Goal: Task Accomplishment & Management: Complete application form

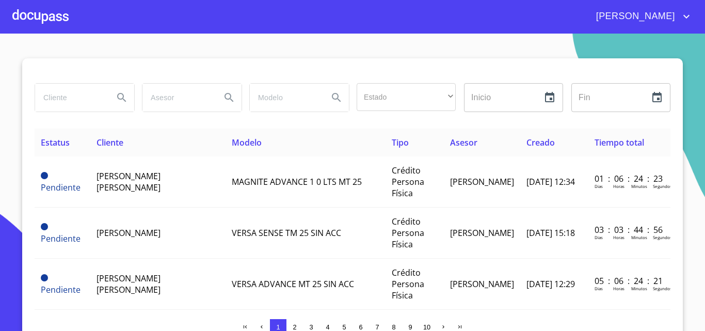
click at [38, 9] on div at bounding box center [40, 16] width 56 height 33
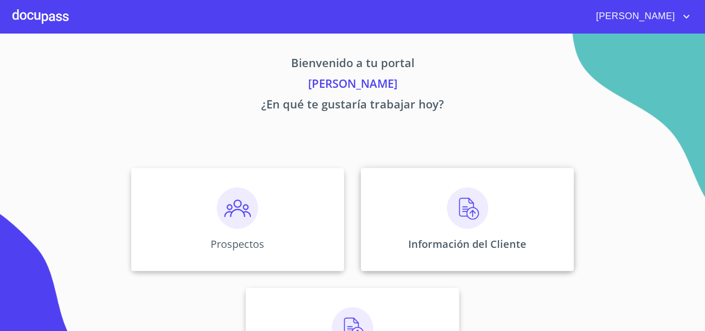
click at [491, 233] on div "Información del Cliente" at bounding box center [467, 219] width 213 height 103
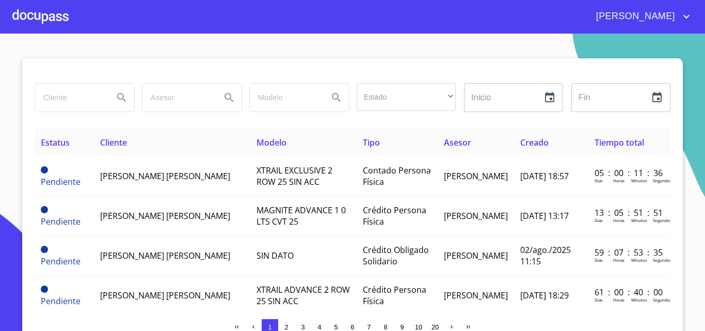
click at [63, 103] on input "search" at bounding box center [70, 98] width 70 height 28
type input "[PERSON_NAME]"
click at [116, 95] on icon "Search" at bounding box center [122, 97] width 12 height 12
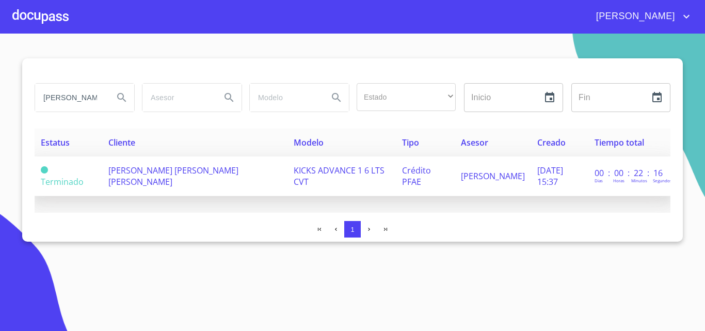
click at [194, 181] on td "[PERSON_NAME] [PERSON_NAME] [PERSON_NAME]" at bounding box center [195, 176] width 186 height 40
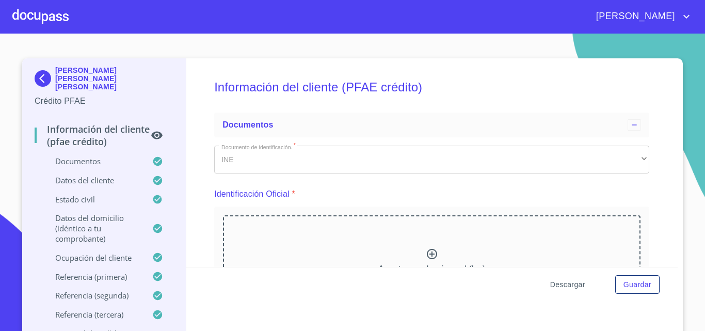
click at [573, 288] on span "Descargar" at bounding box center [567, 284] width 35 height 13
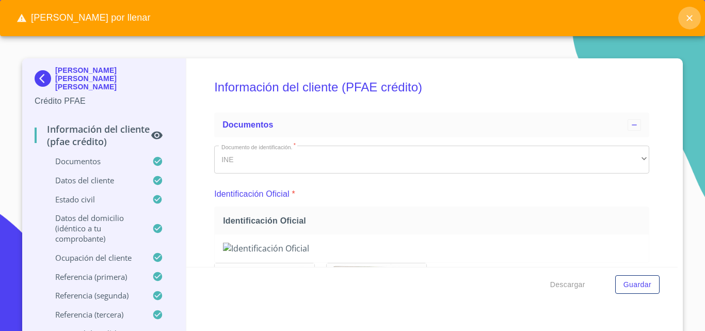
drag, startPoint x: 688, startPoint y: 18, endPoint x: 662, endPoint y: 29, distance: 28.7
click at [689, 17] on icon "close" at bounding box center [689, 18] width 6 height 6
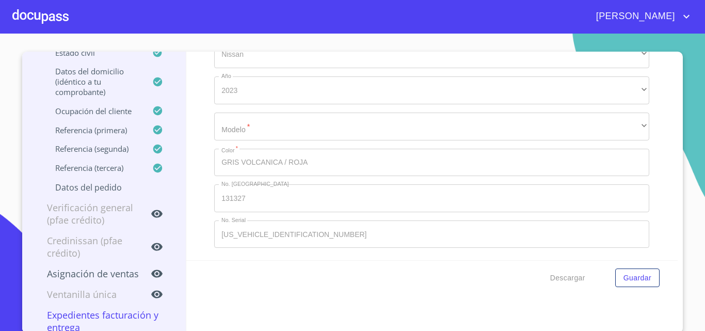
scroll to position [9, 0]
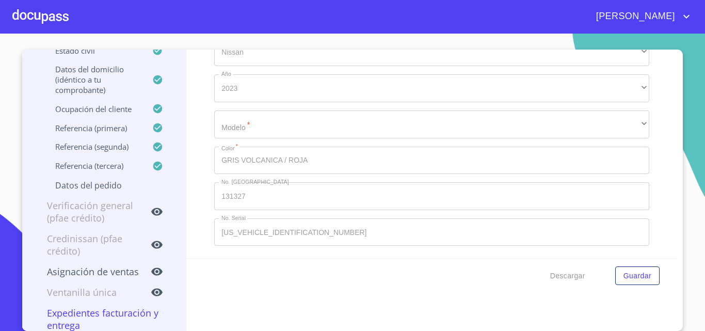
click at [330, 120] on div "​" at bounding box center [431, 124] width 435 height 28
click at [344, 132] on div "​" at bounding box center [431, 124] width 435 height 28
click at [574, 277] on span "Descargar" at bounding box center [567, 275] width 35 height 13
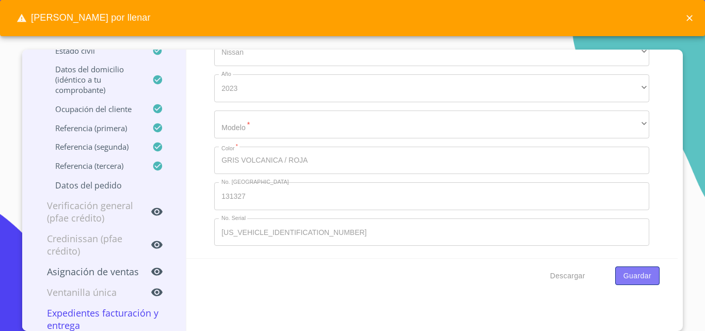
click at [629, 280] on span "Guardar" at bounding box center [637, 275] width 28 height 13
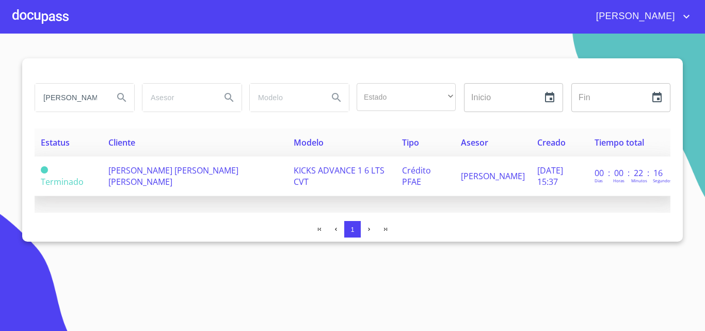
click at [160, 171] on span "[PERSON_NAME] [PERSON_NAME] [PERSON_NAME]" at bounding box center [173, 176] width 130 height 23
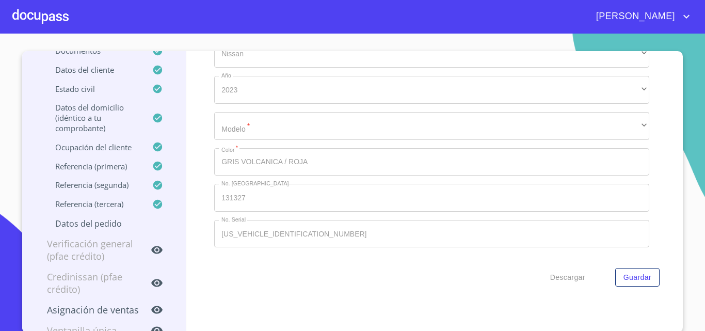
scroll to position [9, 0]
click at [395, 120] on div "​" at bounding box center [431, 124] width 435 height 28
click at [372, 125] on div "​" at bounding box center [431, 124] width 435 height 28
click at [371, 126] on div "​" at bounding box center [431, 124] width 435 height 28
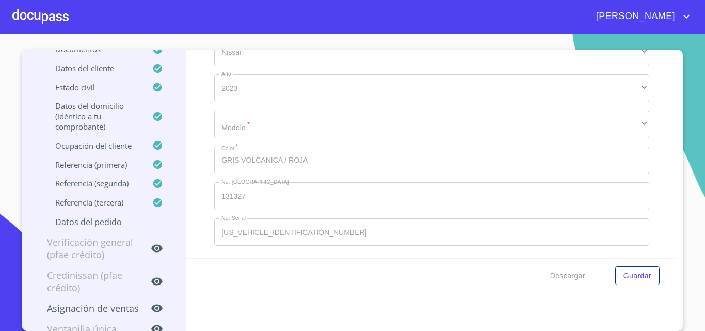
click at [371, 126] on div "​" at bounding box center [431, 124] width 435 height 28
click at [371, 127] on div "​" at bounding box center [431, 124] width 435 height 28
click at [369, 127] on div "​" at bounding box center [431, 124] width 435 height 28
click at [623, 273] on span "Guardar" at bounding box center [637, 275] width 28 height 13
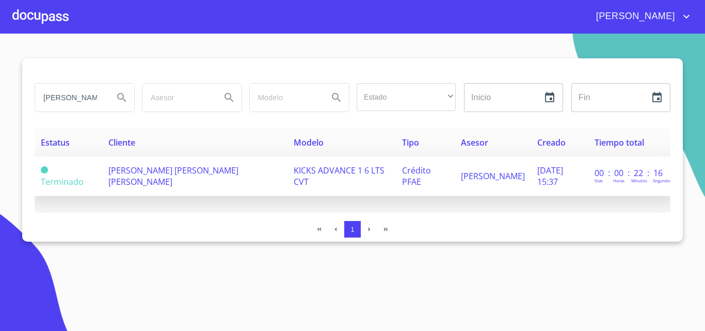
click at [160, 178] on td "[PERSON_NAME] [PERSON_NAME] [PERSON_NAME]" at bounding box center [195, 176] width 186 height 40
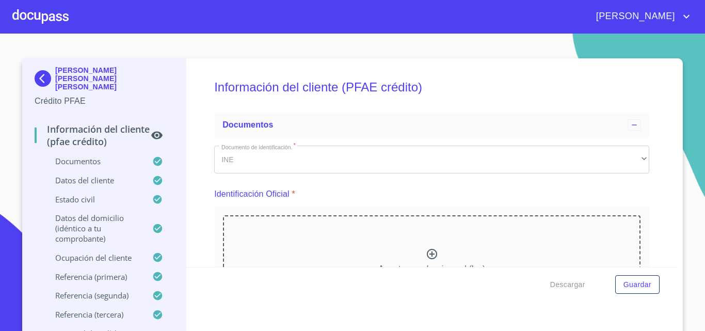
drag, startPoint x: 563, startPoint y: 283, endPoint x: 535, endPoint y: 287, distance: 28.2
click at [562, 283] on span "Descargar" at bounding box center [567, 284] width 35 height 13
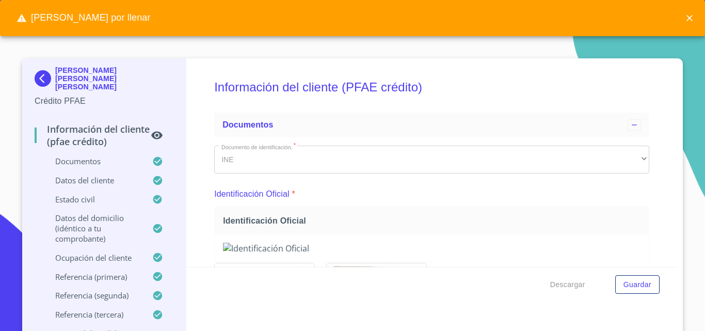
click at [690, 18] on icon "close" at bounding box center [689, 18] width 6 height 6
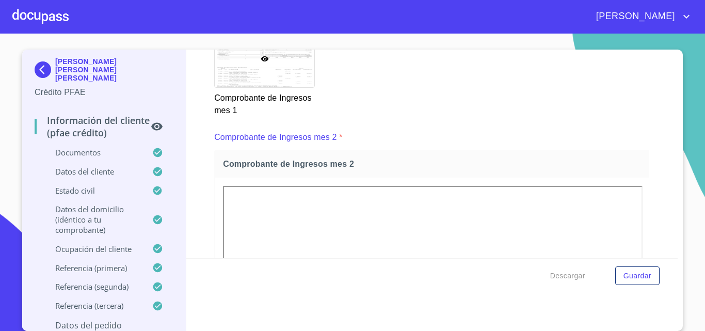
scroll to position [1135, 0]
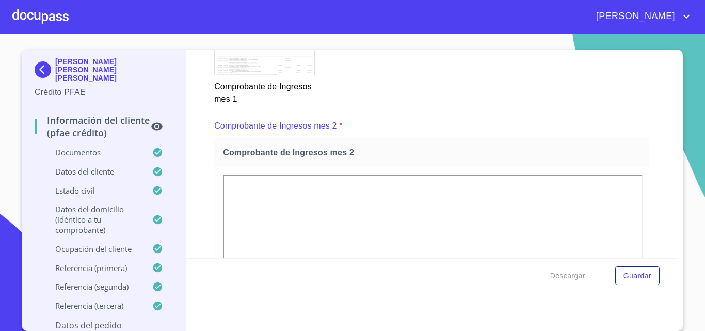
click at [35, 13] on div at bounding box center [40, 16] width 56 height 33
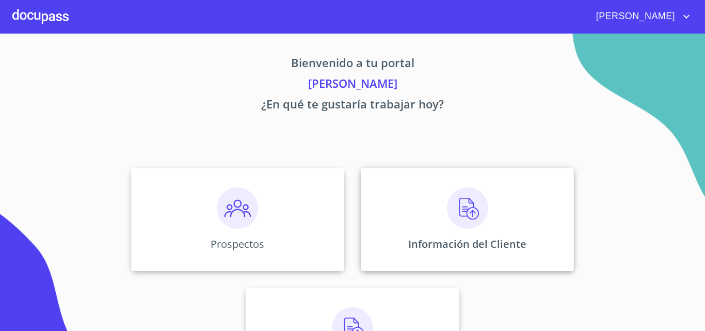
click at [424, 204] on div "Información del Cliente" at bounding box center [467, 219] width 213 height 103
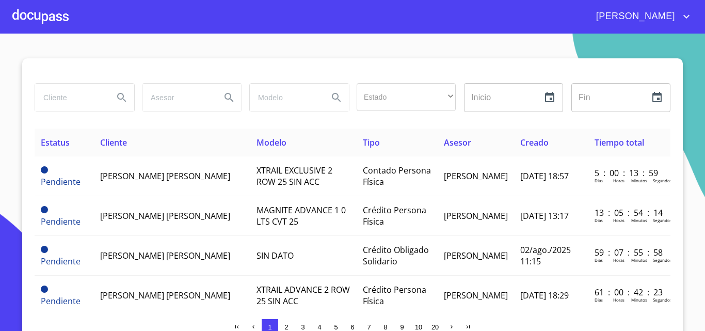
click at [86, 102] on input "search" at bounding box center [70, 98] width 70 height 28
type input "[PERSON_NAME]"
click at [117, 99] on icon "Search" at bounding box center [121, 97] width 9 height 9
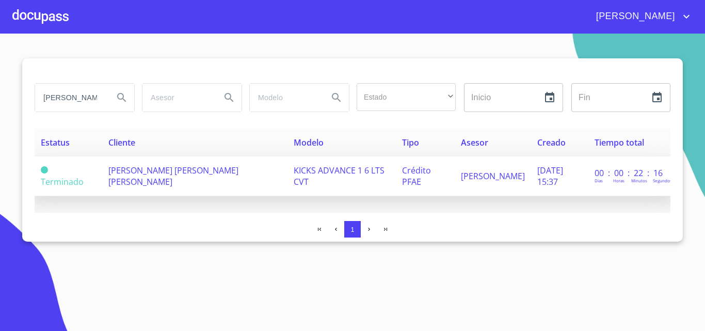
click at [171, 176] on td "[PERSON_NAME] [PERSON_NAME] [PERSON_NAME]" at bounding box center [195, 176] width 186 height 40
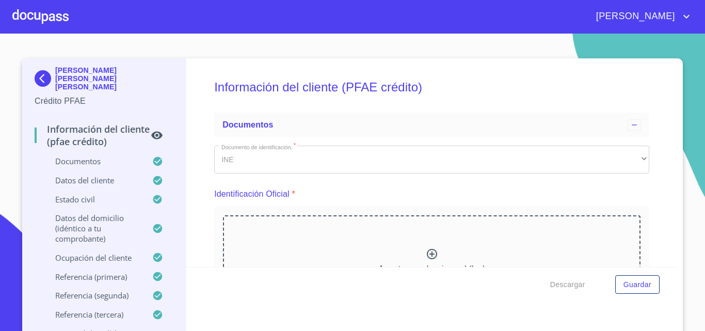
click at [151, 132] on icon at bounding box center [156, 136] width 11 height 8
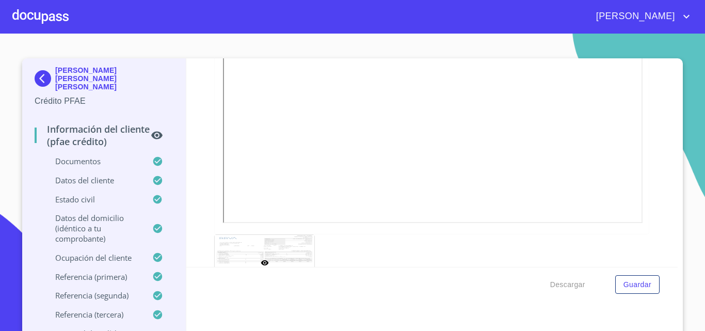
scroll to position [1187, 0]
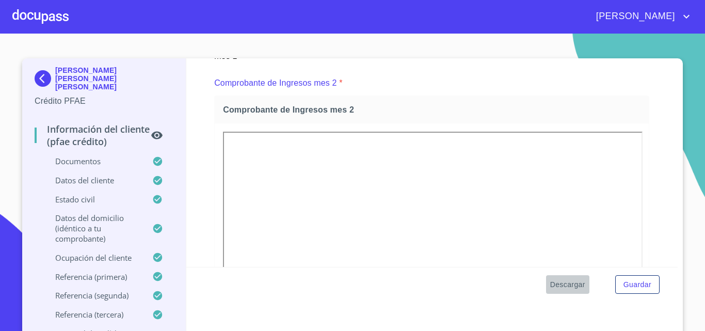
click at [561, 286] on span "Descargar" at bounding box center [567, 284] width 35 height 13
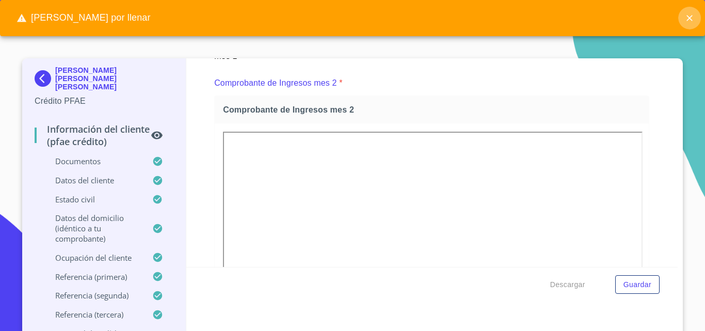
click at [690, 20] on icon "close" at bounding box center [689, 18] width 10 height 10
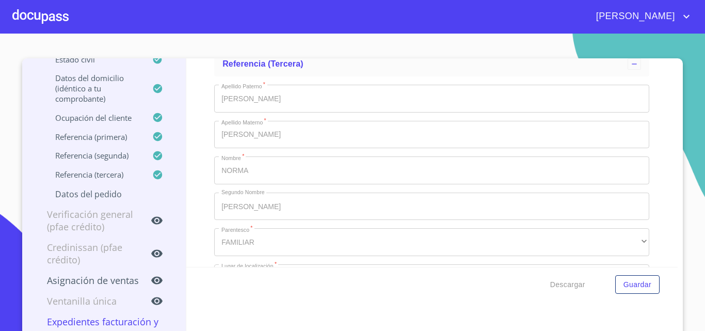
scroll to position [5780, 0]
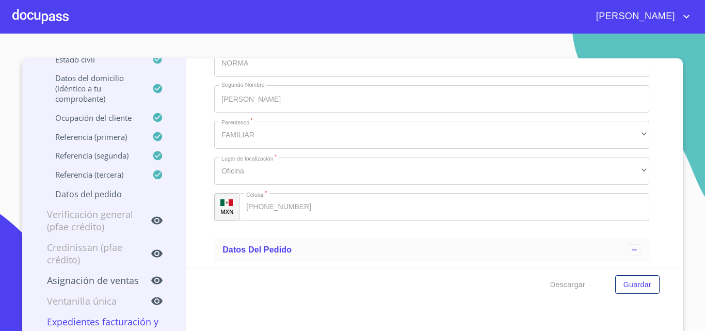
click at [34, 21] on div at bounding box center [40, 16] width 56 height 33
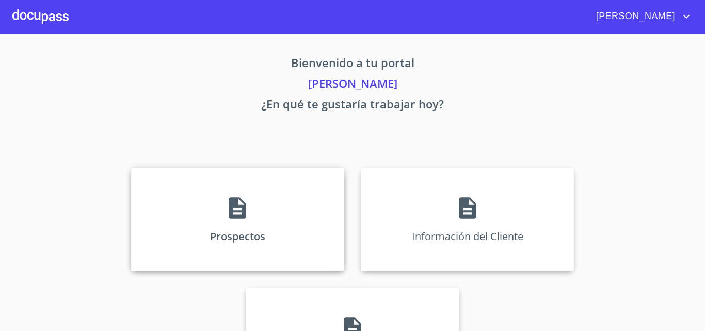
click at [177, 221] on div "Prospectos" at bounding box center [237, 219] width 213 height 103
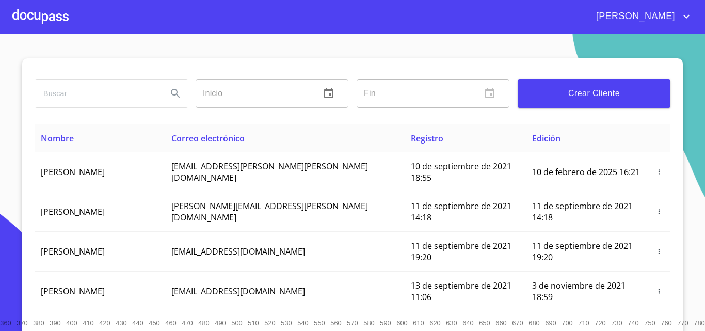
click at [74, 101] on input "search" at bounding box center [97, 93] width 124 height 28
type input "[PERSON_NAME] [PERSON_NAME]"
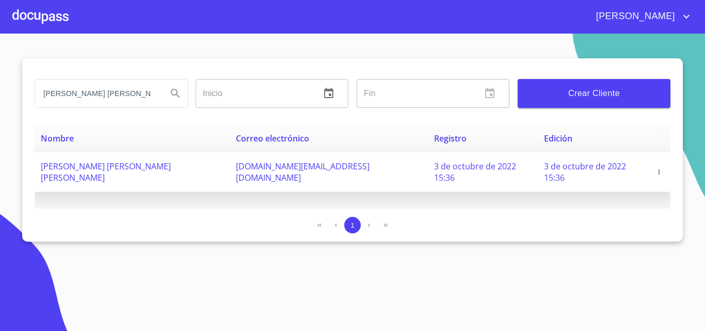
click at [655, 168] on icon "button" at bounding box center [658, 171] width 7 height 7
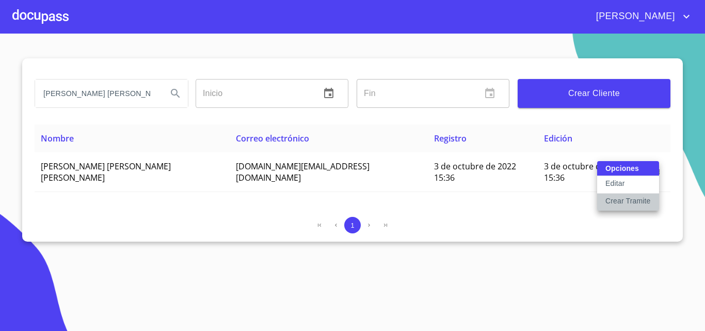
click at [640, 201] on p "Crear Tramite" at bounding box center [627, 201] width 45 height 10
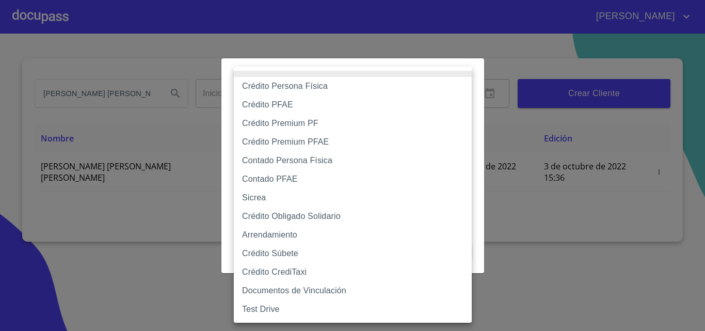
click at [294, 109] on body "[PERSON_NAME] [PERSON_NAME] [PERSON_NAME] Inicio ​ Fin ​ Crear Cliente Nombre C…" at bounding box center [352, 165] width 705 height 331
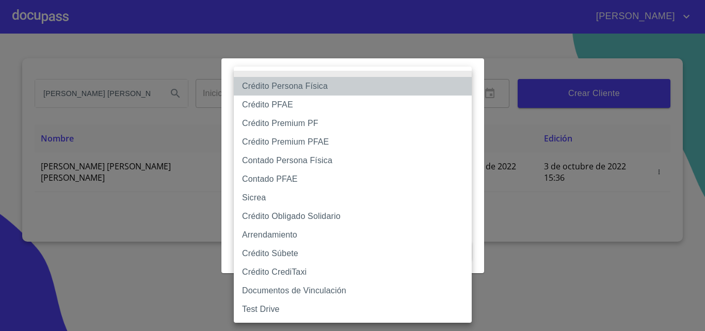
click at [325, 88] on li "Crédito Persona Física" at bounding box center [353, 86] width 238 height 19
type input "6009fb3c7d1714eb8809aa97"
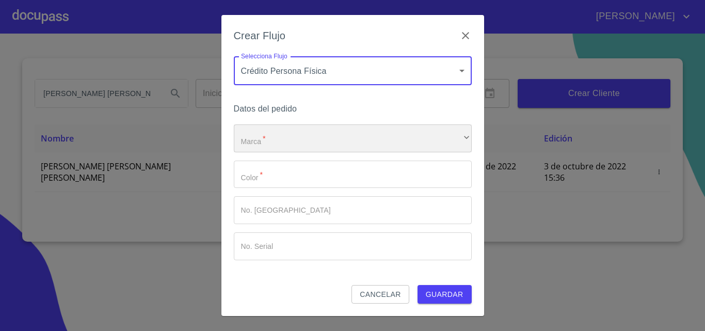
click at [324, 130] on div "​" at bounding box center [353, 138] width 238 height 28
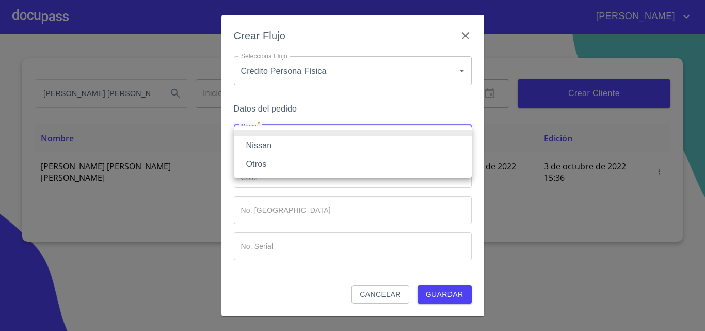
click at [303, 144] on li "Nissan" at bounding box center [353, 145] width 238 height 19
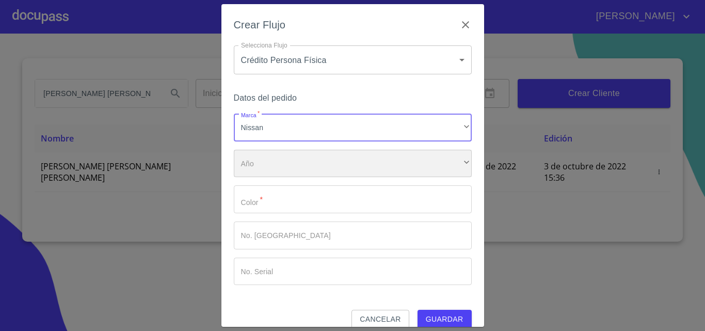
click at [301, 159] on div "​" at bounding box center [353, 164] width 238 height 28
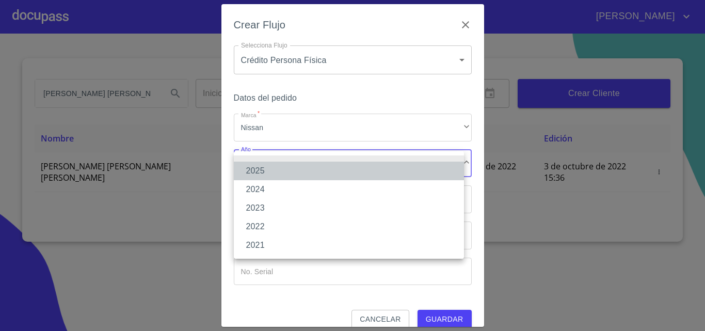
click at [282, 170] on li "2025" at bounding box center [349, 171] width 230 height 19
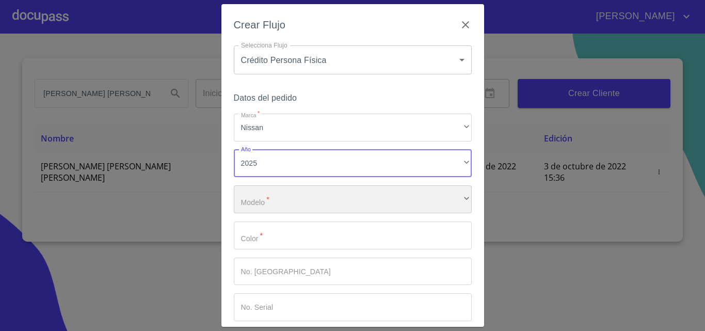
click at [284, 197] on div "​" at bounding box center [353, 199] width 238 height 28
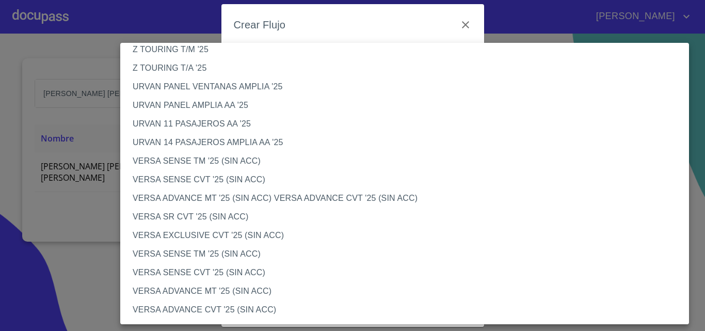
scroll to position [310, 0]
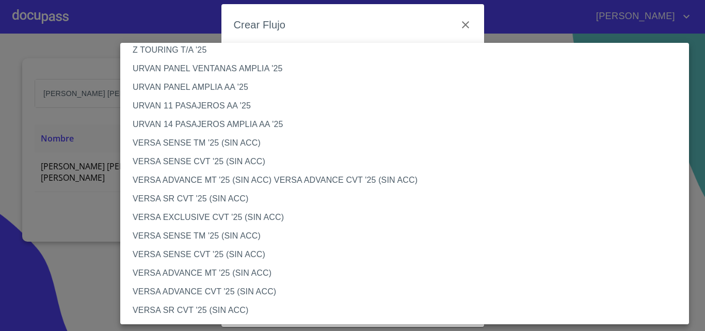
click at [200, 288] on li "VERSA ADVANCE CVT '25 (SIN ACC)" at bounding box center [408, 291] width 576 height 19
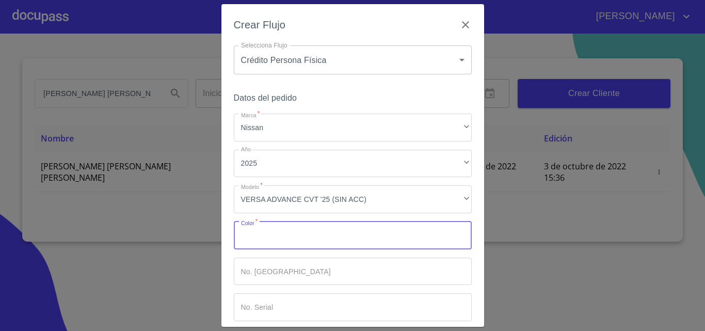
click at [292, 235] on input "Marca   *" at bounding box center [353, 235] width 238 height 28
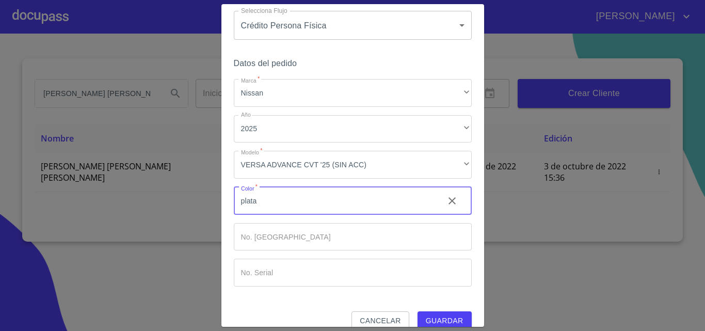
scroll to position [50, 0]
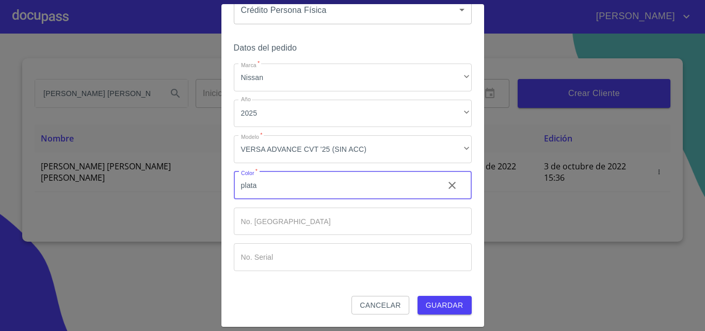
type input "plata"
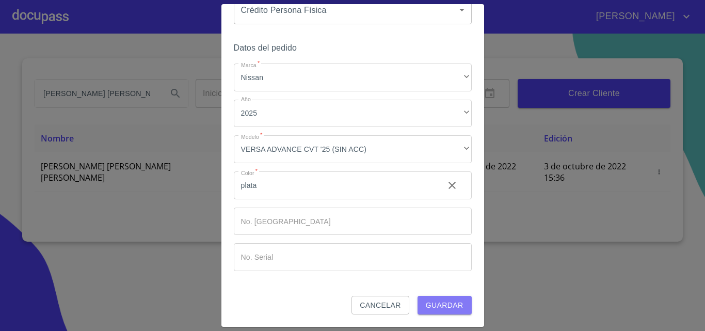
click at [426, 305] on span "Guardar" at bounding box center [445, 305] width 38 height 13
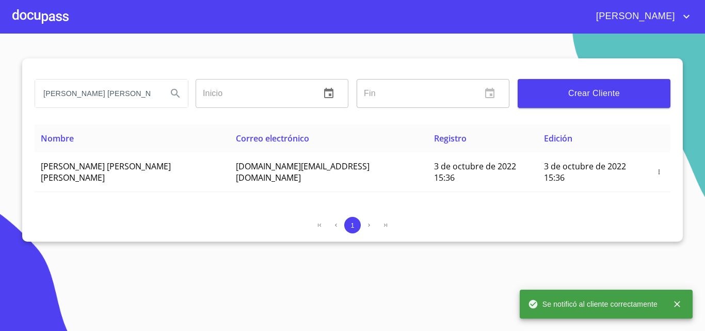
click at [36, 10] on div at bounding box center [40, 16] width 56 height 33
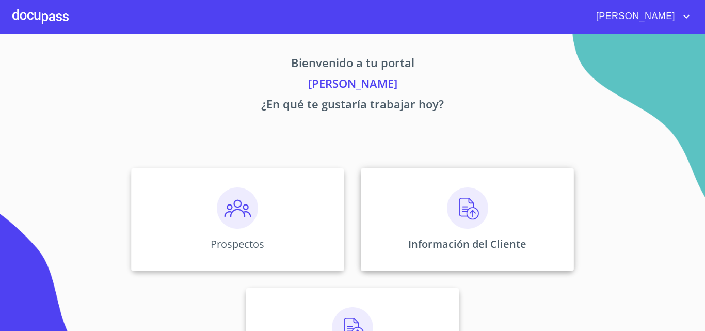
click at [486, 203] on div "Información del Cliente" at bounding box center [467, 219] width 213 height 103
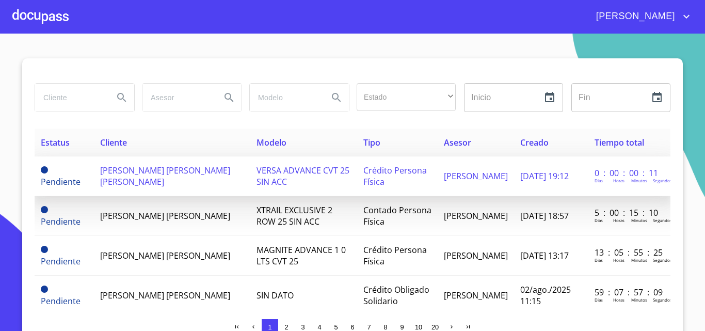
click at [210, 184] on span "[PERSON_NAME] [PERSON_NAME] [PERSON_NAME]" at bounding box center [165, 176] width 130 height 23
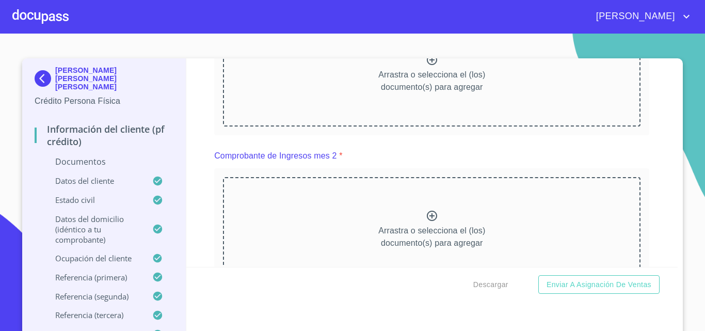
scroll to position [980, 0]
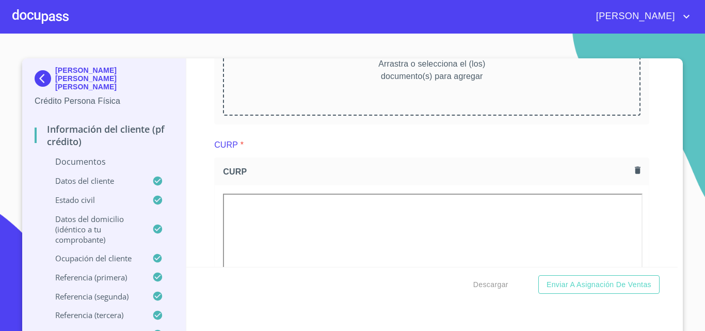
scroll to position [1445, 0]
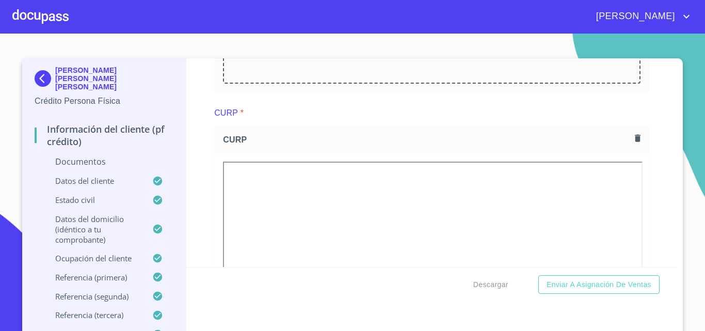
scroll to position [1909, 0]
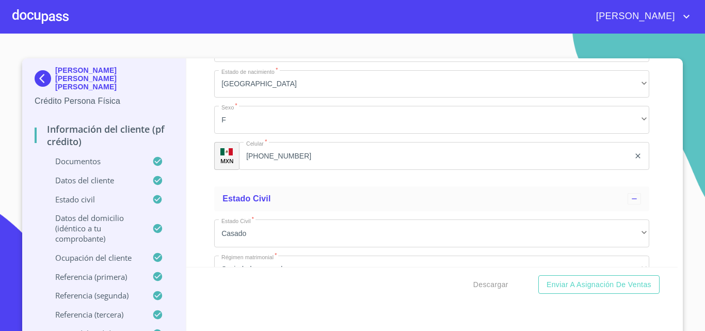
scroll to position [3509, 0]
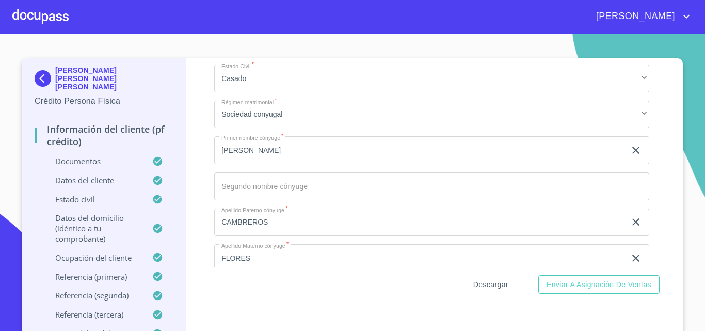
click at [498, 281] on span "Descargar" at bounding box center [490, 284] width 35 height 13
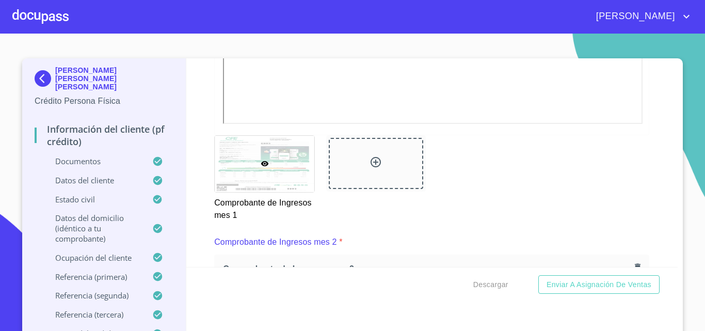
scroll to position [1032, 0]
